Goal: Check status

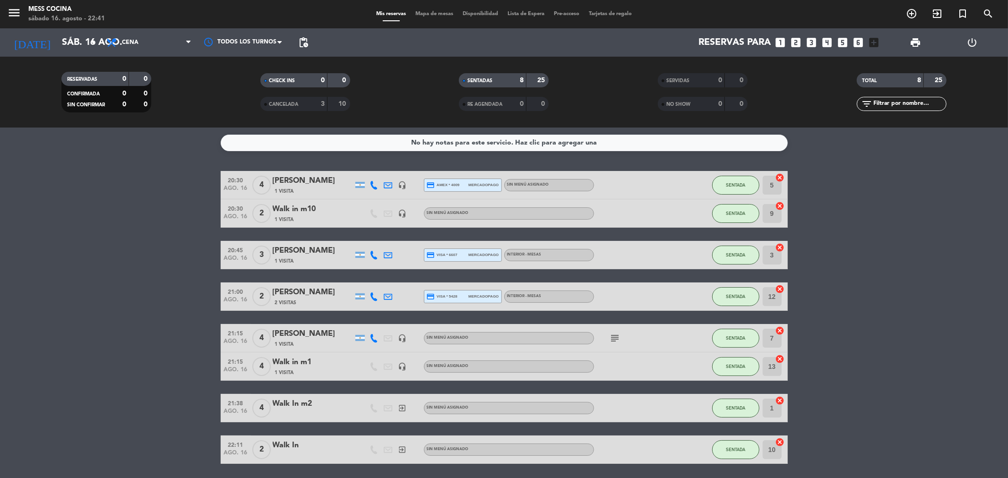
click at [912, 367] on bookings-row "20:30 [DATE] 4 [PERSON_NAME] 1 Visita headset_mic credit_card amex * 4009 merca…" at bounding box center [504, 317] width 1008 height 293
drag, startPoint x: 30, startPoint y: 176, endPoint x: 832, endPoint y: 318, distance: 814.7
click at [832, 318] on bookings-row "20:30 [DATE] 4 [PERSON_NAME] 1 Visita headset_mic credit_card amex * 4009 merca…" at bounding box center [504, 317] width 1008 height 293
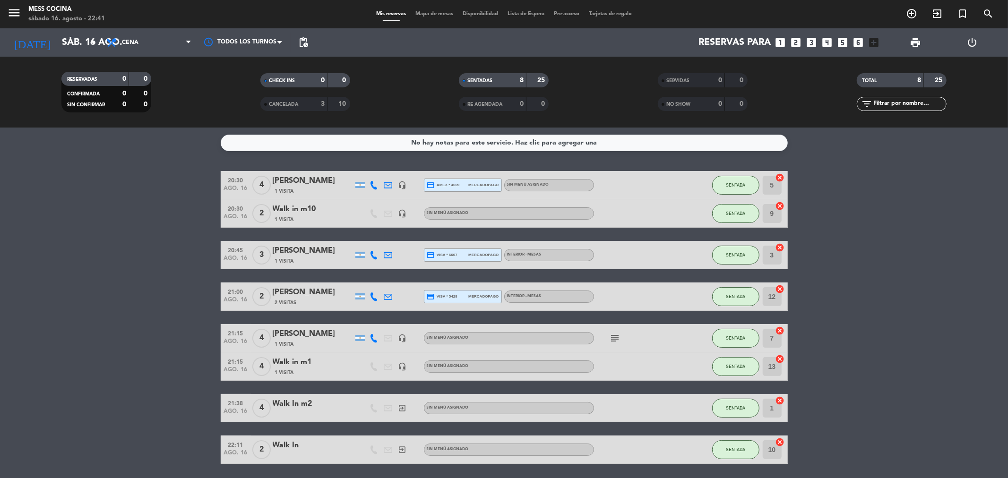
drag, startPoint x: 135, startPoint y: 258, endPoint x: 833, endPoint y: 378, distance: 708.3
click at [856, 379] on bookings-row "20:30 [DATE] 4 [PERSON_NAME] 1 Visita headset_mic credit_card amex * 4009 merca…" at bounding box center [504, 317] width 1008 height 293
click at [0, 238] on bookings-row "20:30 [DATE] 4 [PERSON_NAME] 1 Visita headset_mic credit_card amex * 4009 merca…" at bounding box center [504, 317] width 1008 height 293
drag, startPoint x: 86, startPoint y: 187, endPoint x: 852, endPoint y: 437, distance: 805.4
click at [852, 437] on div "No hay notas para este servicio. Haz clic para agregar una 20:30 [DATE] 4 [PERS…" at bounding box center [504, 303] width 1008 height 350
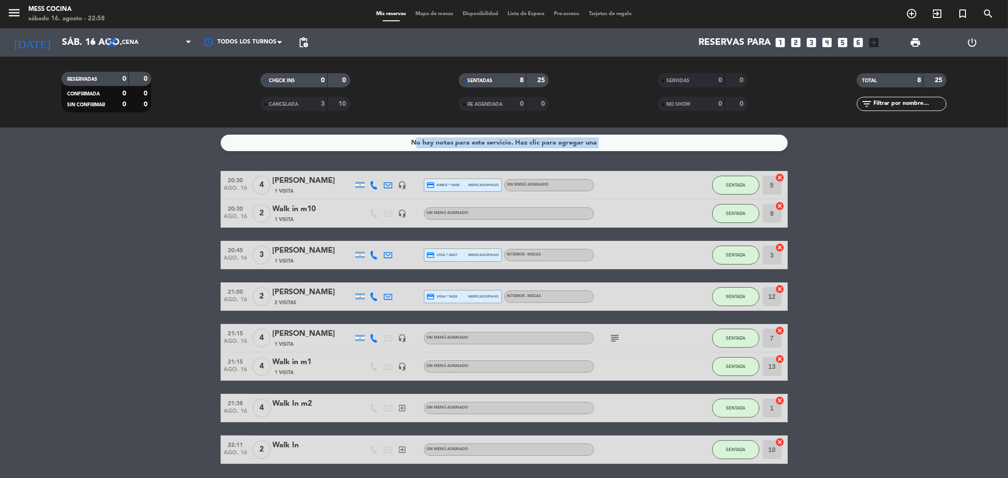
click at [101, 237] on bookings-row "20:30 [DATE] 4 [PERSON_NAME] 1 Visita headset_mic credit_card amex * 4009 merca…" at bounding box center [504, 317] width 1008 height 293
drag, startPoint x: 101, startPoint y: 237, endPoint x: 803, endPoint y: 468, distance: 739.4
click at [803, 468] on div "No hay notas para este servicio. Haz clic para agregar una 20:30 [DATE] 4 [PERS…" at bounding box center [504, 303] width 1008 height 350
click at [76, 166] on div "No hay notas para este servicio. Haz clic para agregar una 20:30 [DATE] 4 [PERS…" at bounding box center [504, 303] width 1008 height 350
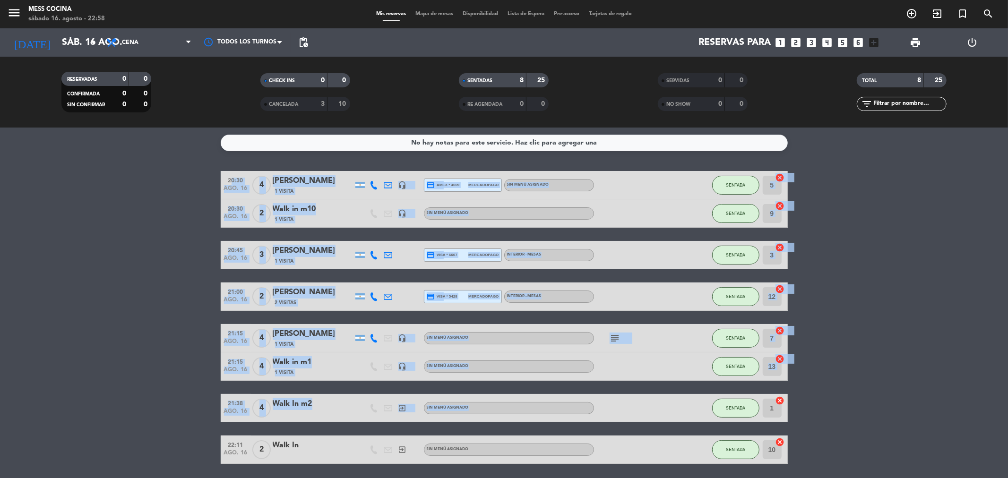
drag, startPoint x: 81, startPoint y: 168, endPoint x: 762, endPoint y: 417, distance: 725.2
click at [762, 417] on div "No hay notas para este servicio. Haz clic para agregar una 20:30 [DATE] 4 [PERS…" at bounding box center [504, 303] width 1008 height 350
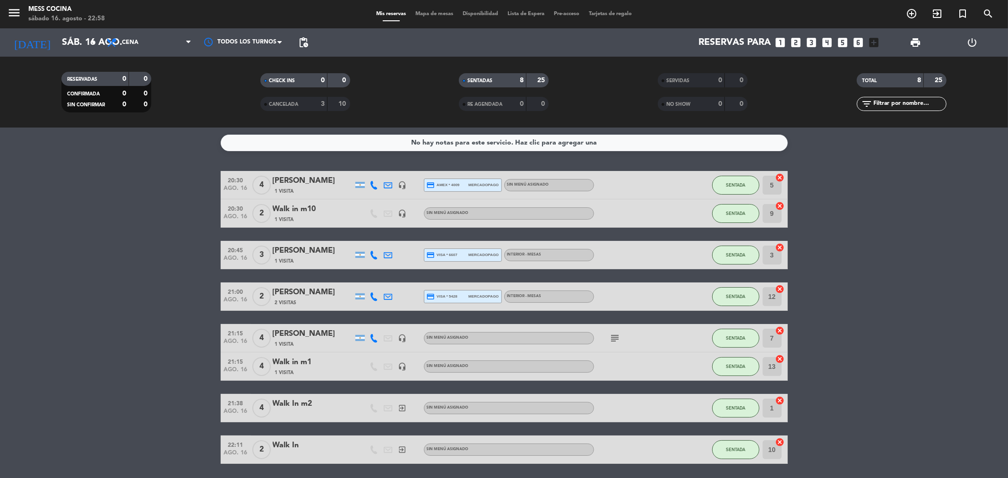
click at [120, 189] on bookings-row "20:30 [DATE] 4 [PERSON_NAME] 1 Visita headset_mic credit_card amex * 4009 merca…" at bounding box center [504, 317] width 1008 height 293
drag, startPoint x: 95, startPoint y: 125, endPoint x: 700, endPoint y: 342, distance: 642.2
click at [700, 342] on ng-component "menu Mess Cocina [DATE] 16. agosto - 22:58 Mis reservas Mapa de mesas Disponibi…" at bounding box center [504, 239] width 1008 height 478
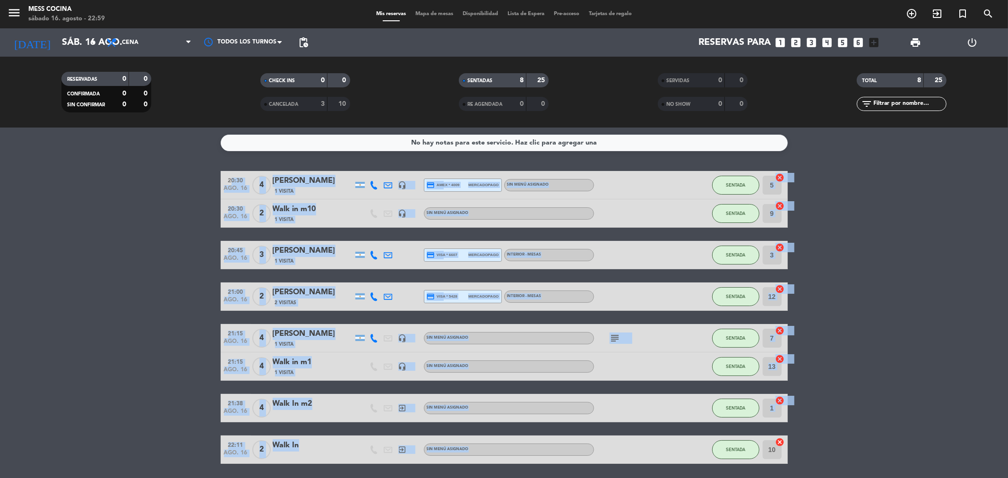
drag, startPoint x: 34, startPoint y: 245, endPoint x: 720, endPoint y: 458, distance: 718.8
click at [720, 458] on bookings-row "20:30 [DATE] 4 [PERSON_NAME] 1 Visita headset_mic credit_card amex * 4009 merca…" at bounding box center [504, 317] width 1008 height 293
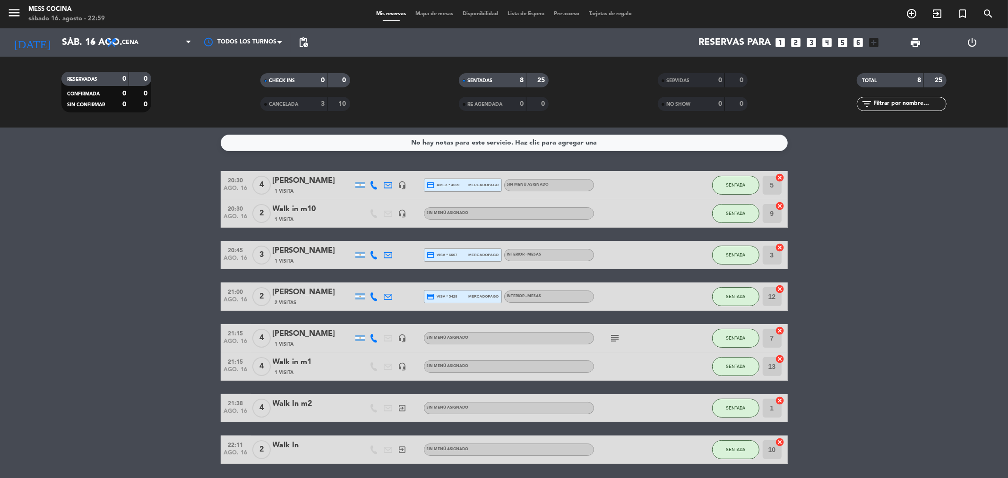
drag, startPoint x: 68, startPoint y: 341, endPoint x: 916, endPoint y: 454, distance: 855.5
click at [916, 454] on bookings-row "20:30 [DATE] 4 [PERSON_NAME] 1 Visita headset_mic credit_card amex * 4009 merca…" at bounding box center [504, 317] width 1008 height 293
click at [134, 312] on bookings-row "20:30 [DATE] 4 [PERSON_NAME] 1 Visita headset_mic credit_card amex * 4009 merca…" at bounding box center [504, 317] width 1008 height 293
drag, startPoint x: 133, startPoint y: 312, endPoint x: 1007, endPoint y: 416, distance: 880.1
click at [1007, 416] on bookings-row "20:30 [DATE] 4 [PERSON_NAME] 1 Visita headset_mic credit_card amex * 4009 merca…" at bounding box center [504, 317] width 1008 height 293
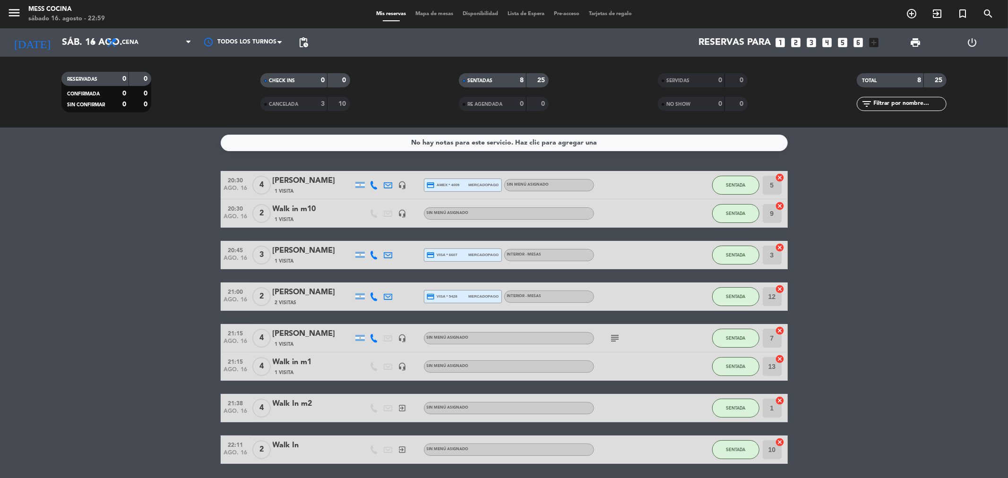
click at [990, 413] on bookings-row "20:30 [DATE] 4 [PERSON_NAME] 1 Visita headset_mic credit_card amex * 4009 merca…" at bounding box center [504, 317] width 1008 height 293
drag, startPoint x: 438, startPoint y: 294, endPoint x: 169, endPoint y: 271, distance: 270.2
click at [169, 271] on bookings-row "20:30 [DATE] 4 [PERSON_NAME] 1 Visita headset_mic credit_card amex * 4009 merca…" at bounding box center [504, 317] width 1008 height 293
click at [109, 269] on bookings-row "20:30 [DATE] 4 [PERSON_NAME] 1 Visita headset_mic credit_card amex * 4009 merca…" at bounding box center [504, 317] width 1008 height 293
drag, startPoint x: 109, startPoint y: 269, endPoint x: 984, endPoint y: 403, distance: 885.9
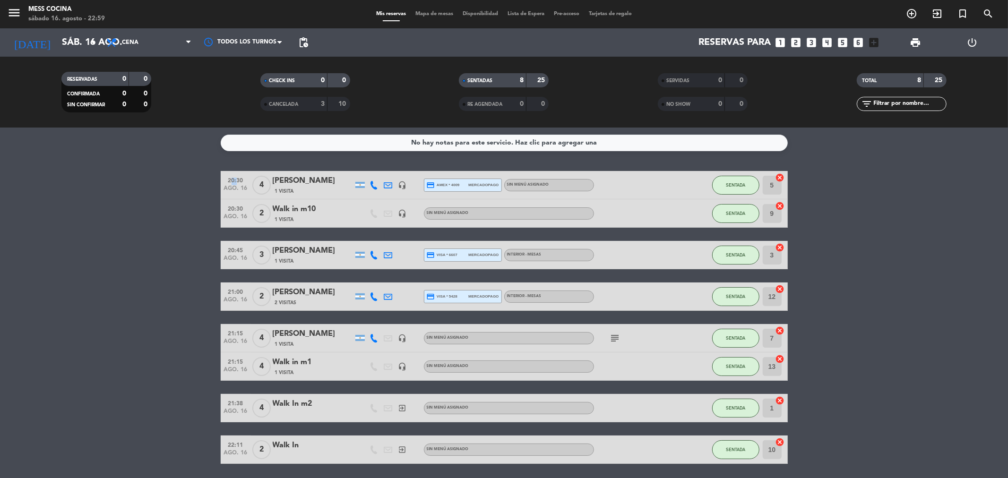
click at [984, 403] on bookings-row "20:30 [DATE] 4 [PERSON_NAME] 1 Visita headset_mic credit_card amex * 4009 merca…" at bounding box center [504, 317] width 1008 height 293
drag, startPoint x: 119, startPoint y: 253, endPoint x: 843, endPoint y: 350, distance: 730.2
click at [843, 350] on bookings-row "20:30 [DATE] 4 [PERSON_NAME] 1 Visita headset_mic credit_card amex * 4009 merca…" at bounding box center [504, 317] width 1008 height 293
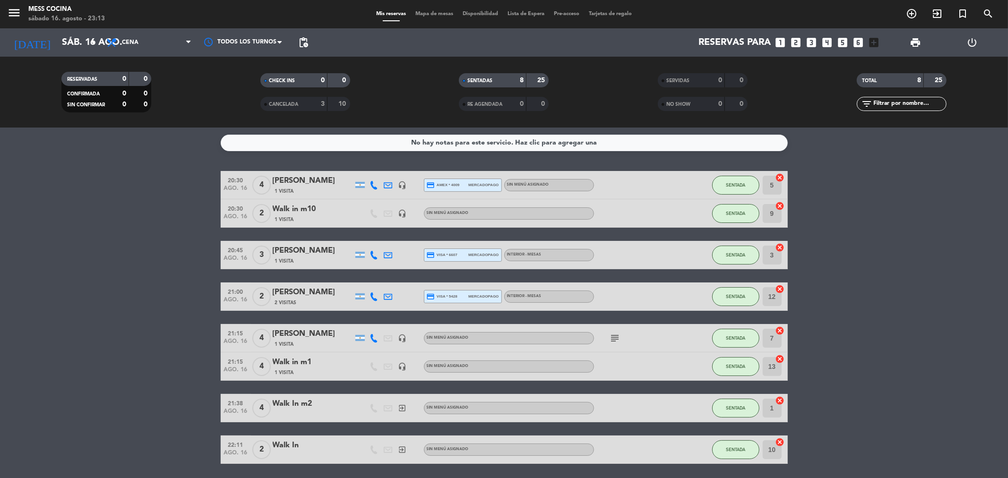
click at [843, 350] on bookings-row "20:30 [DATE] 4 [PERSON_NAME] 1 Visita headset_mic credit_card amex * 4009 merca…" at bounding box center [504, 317] width 1008 height 293
drag, startPoint x: 188, startPoint y: 206, endPoint x: 881, endPoint y: 403, distance: 720.9
click at [881, 403] on bookings-row "20:30 [DATE] 4 [PERSON_NAME] 1 Visita headset_mic credit_card amex * 4009 merca…" at bounding box center [504, 317] width 1008 height 293
click at [915, 383] on bookings-row "20:30 [DATE] 4 [PERSON_NAME] 1 Visita headset_mic credit_card amex * 4009 merca…" at bounding box center [504, 317] width 1008 height 293
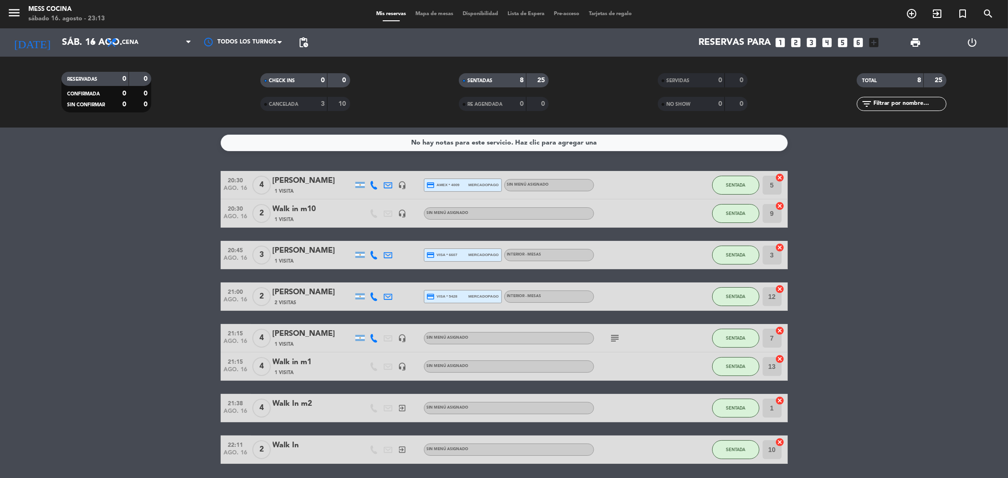
click at [915, 383] on bookings-row "20:30 [DATE] 4 [PERSON_NAME] 1 Visita headset_mic credit_card amex * 4009 merca…" at bounding box center [504, 317] width 1008 height 293
drag, startPoint x: 915, startPoint y: 383, endPoint x: 0, endPoint y: 300, distance: 918.3
click at [0, 300] on bookings-row "20:30 [DATE] 4 [PERSON_NAME] 1 Visita headset_mic credit_card amex * 4009 merca…" at bounding box center [504, 317] width 1008 height 293
drag, startPoint x: 0, startPoint y: 275, endPoint x: 1007, endPoint y: 360, distance: 1010.7
click at [1007, 360] on bookings-row "20:30 [DATE] 4 [PERSON_NAME] 1 Visita headset_mic credit_card amex * 4009 merca…" at bounding box center [504, 317] width 1008 height 293
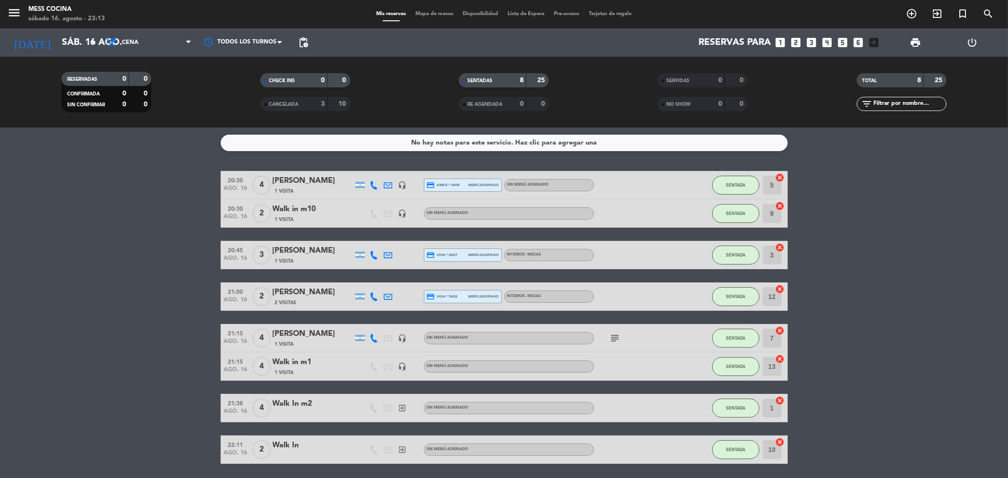
drag, startPoint x: 999, startPoint y: 360, endPoint x: 9, endPoint y: 225, distance: 998.4
click at [9, 225] on bookings-row "20:30 [DATE] 4 [PERSON_NAME] 1 Visita headset_mic credit_card amex * 4009 merca…" at bounding box center [504, 317] width 1008 height 293
drag, startPoint x: 9, startPoint y: 225, endPoint x: 1007, endPoint y: 350, distance: 1005.5
click at [1007, 350] on bookings-row "20:30 [DATE] 4 [PERSON_NAME] 1 Visita headset_mic credit_card amex * 4009 merca…" at bounding box center [504, 317] width 1008 height 293
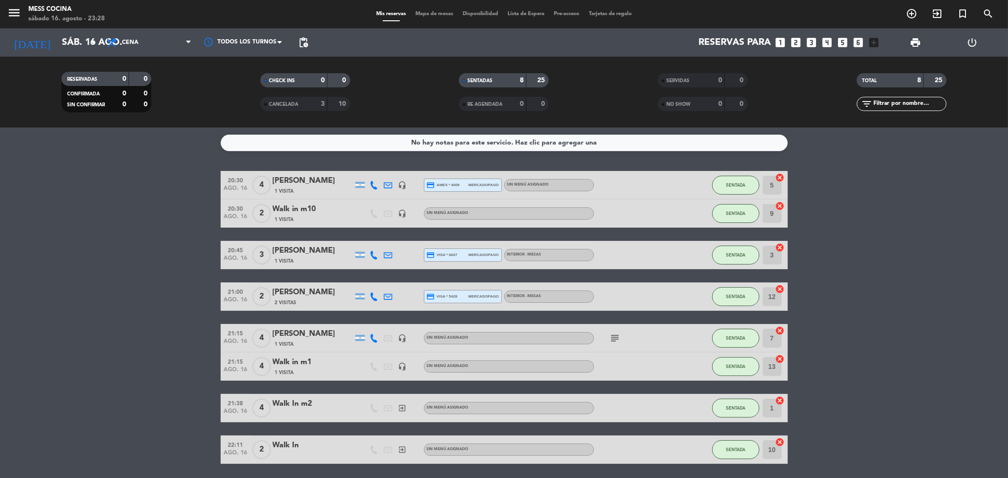
drag, startPoint x: 107, startPoint y: 191, endPoint x: 984, endPoint y: 342, distance: 890.1
click at [984, 342] on bookings-row "20:30 [DATE] 4 [PERSON_NAME] 1 Visita headset_mic credit_card amex * 4009 merca…" at bounding box center [504, 317] width 1008 height 293
drag, startPoint x: 928, startPoint y: 346, endPoint x: 917, endPoint y: 348, distance: 11.1
click at [922, 348] on bookings-row "20:30 [DATE] 4 [PERSON_NAME] 1 Visita headset_mic credit_card amex * 4009 merca…" at bounding box center [504, 317] width 1008 height 293
drag, startPoint x: 705, startPoint y: 321, endPoint x: 0, endPoint y: 278, distance: 706.6
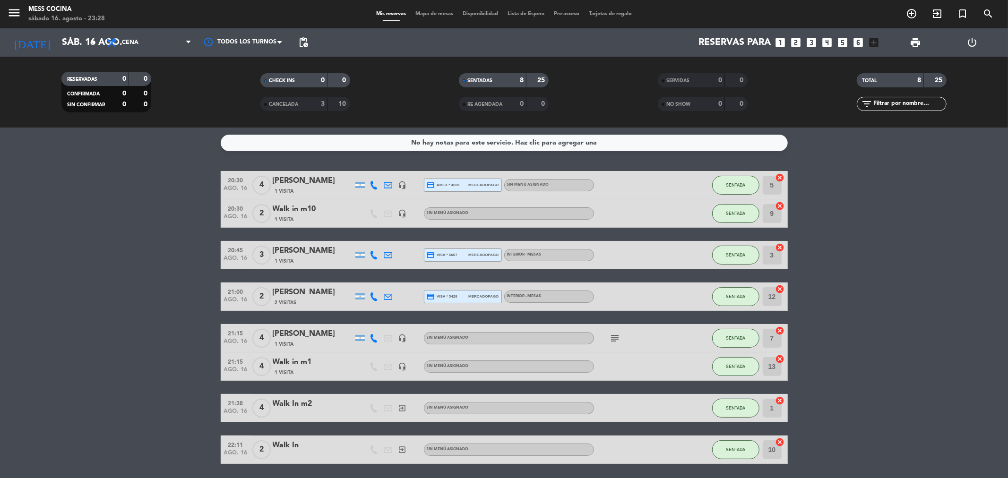
click at [0, 278] on bookings-row "20:30 [DATE] 4 [PERSON_NAME] 1 Visita headset_mic credit_card amex * 4009 merca…" at bounding box center [504, 317] width 1008 height 293
drag, startPoint x: 2, startPoint y: 268, endPoint x: 863, endPoint y: 342, distance: 863.8
click at [863, 342] on bookings-row "20:30 [DATE] 4 [PERSON_NAME] 1 Visita headset_mic credit_card amex * 4009 merca…" at bounding box center [504, 317] width 1008 height 293
drag, startPoint x: 0, startPoint y: 181, endPoint x: 842, endPoint y: 407, distance: 871.4
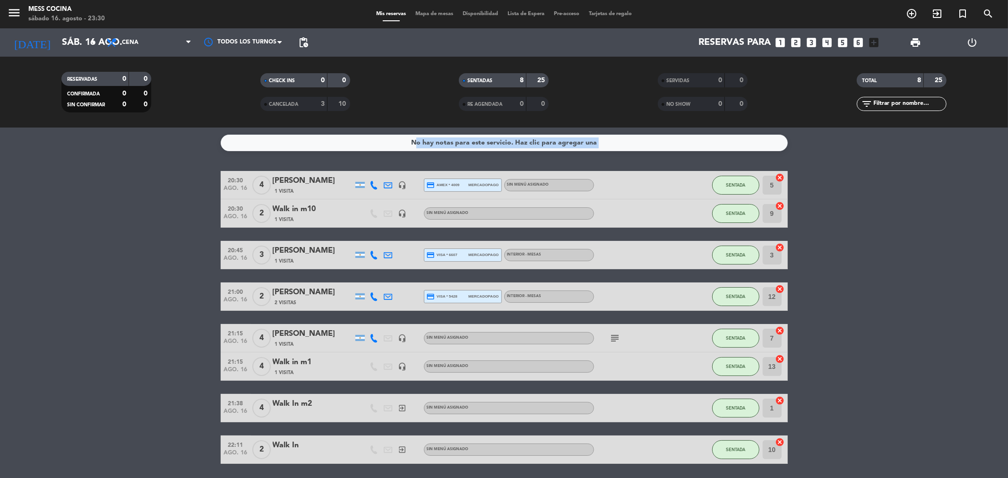
click at [842, 407] on bookings-row "20:30 [DATE] 4 [PERSON_NAME] 1 Visita headset_mic credit_card amex * 4009 merca…" at bounding box center [504, 317] width 1008 height 293
click at [128, 200] on bookings-row "20:30 [DATE] 4 [PERSON_NAME] 1 Visita headset_mic credit_card amex * 4009 merca…" at bounding box center [504, 317] width 1008 height 293
drag, startPoint x: 128, startPoint y: 200, endPoint x: 128, endPoint y: 8, distance: 191.8
click at [129, 116] on ng-component "menu Mess Cocina [DATE] 16. agosto - 23:30 Mis reservas Mapa de mesas Disponibi…" at bounding box center [504, 239] width 1008 height 478
